Goal: Information Seeking & Learning: Learn about a topic

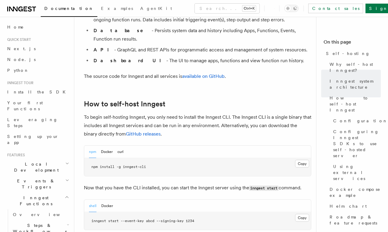
scroll to position [536, 0]
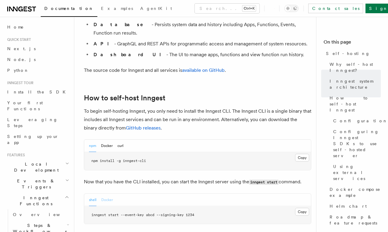
click at [107, 193] on button "Docker" at bounding box center [107, 199] width 12 height 12
click at [91, 193] on button "shell" at bounding box center [92, 199] width 7 height 12
click at [94, 139] on button "npm" at bounding box center [92, 145] width 7 height 12
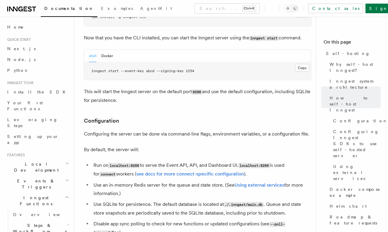
scroll to position [680, 0]
click at [84, 129] on p "Configuring the server can be done via command-line flags, environment variable…" at bounding box center [198, 133] width 228 height 8
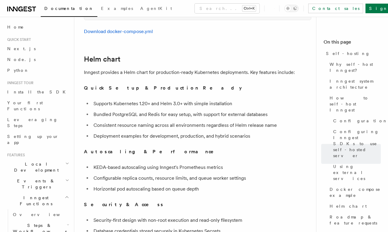
scroll to position [2040, 0]
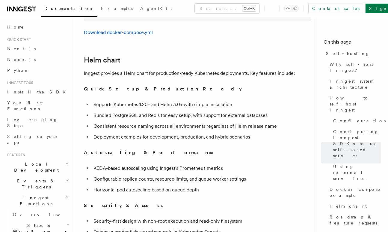
click at [9, 70] on span "Python" at bounding box center [18, 70] width 22 height 5
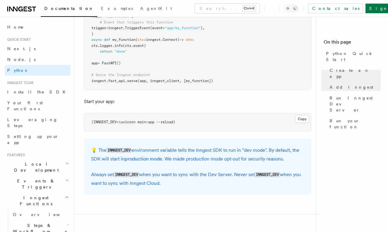
scroll to position [527, 0]
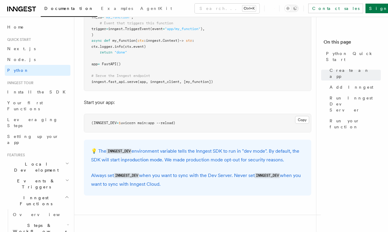
click at [21, 6] on icon at bounding box center [21, 8] width 29 height 7
